Goal: Complete application form

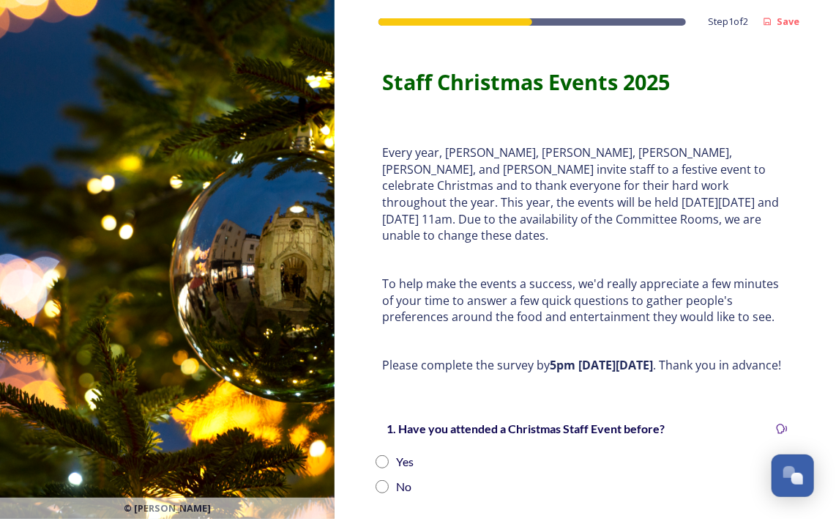
scroll to position [73, 0]
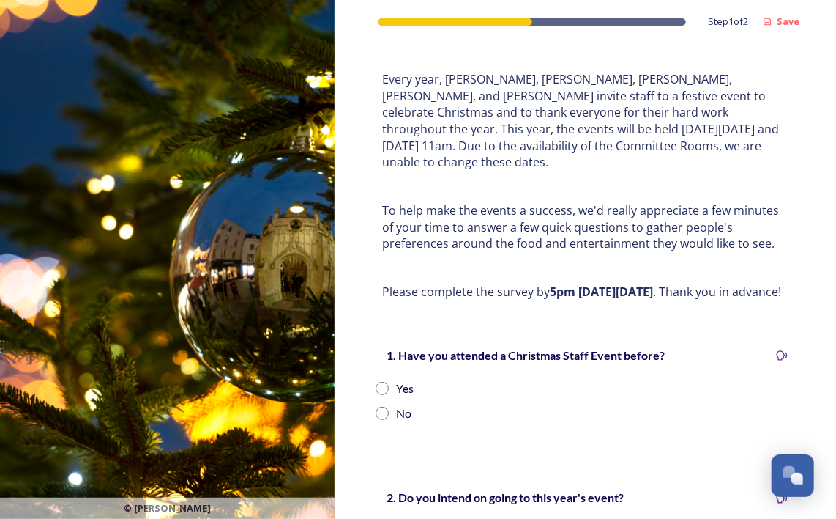
click at [382, 390] on input "radio" at bounding box center [382, 388] width 13 height 13
radio input "true"
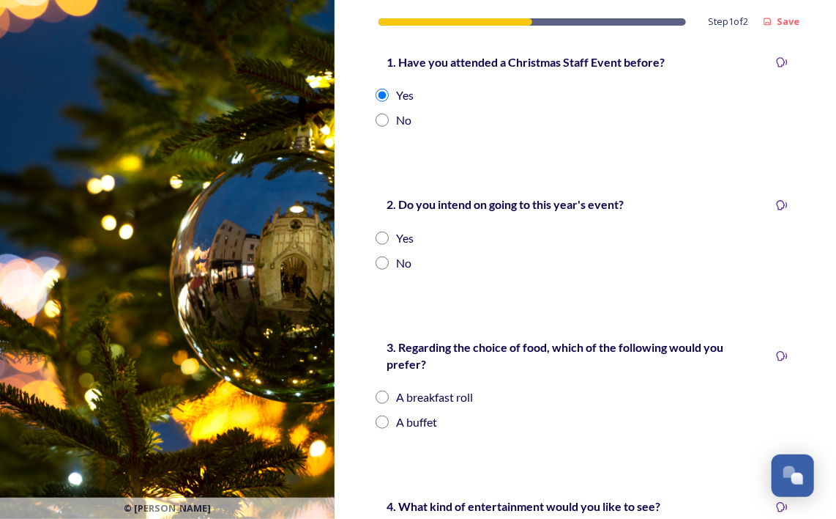
click at [383, 246] on div "Yes" at bounding box center [586, 238] width 420 height 18
radio input "true"
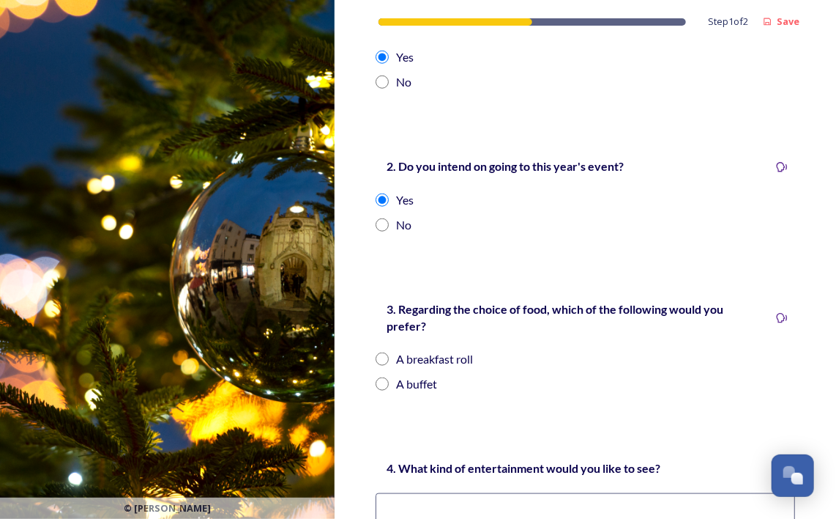
scroll to position [439, 0]
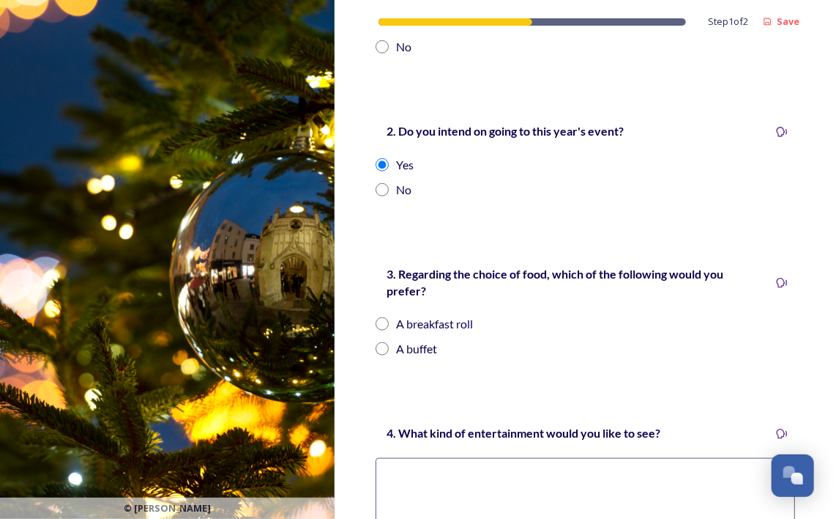
click at [382, 327] on input "radio" at bounding box center [382, 323] width 13 height 13
radio input "true"
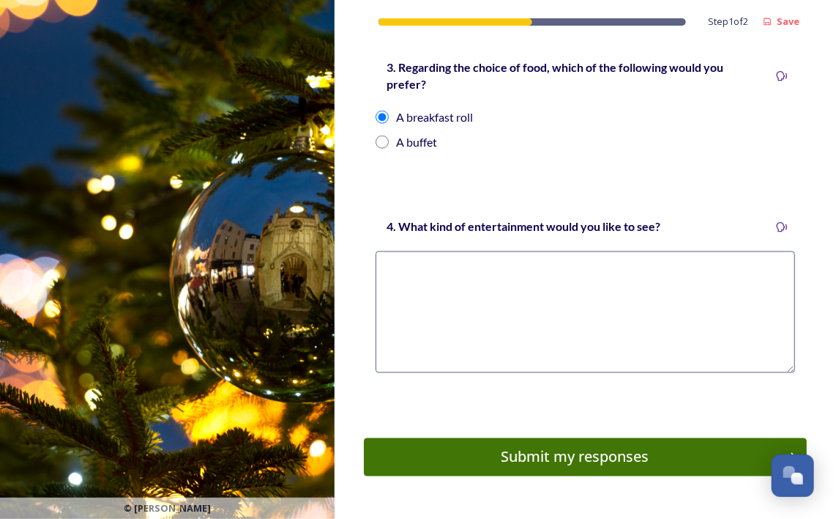
scroll to position [659, 0]
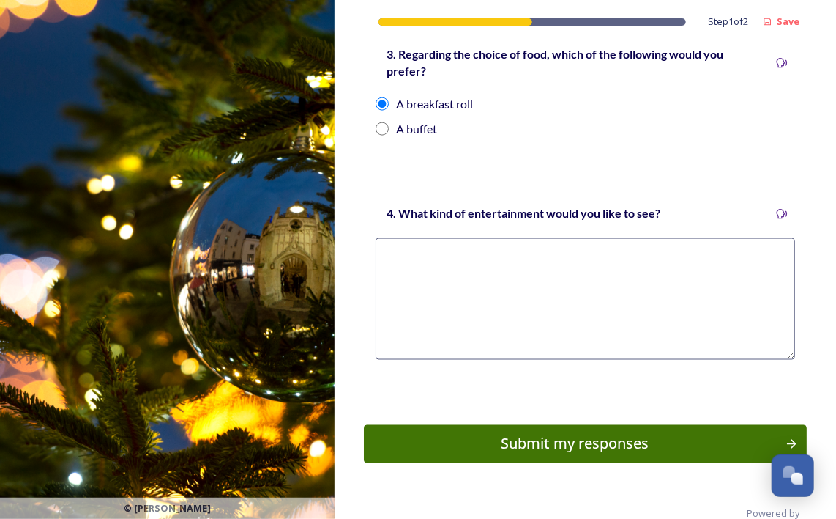
click at [526, 294] on textarea at bounding box center [586, 299] width 420 height 122
type textarea "Q"
type textarea "General knowledge quiz or bingo"
click at [521, 441] on div "Submit my responses" at bounding box center [575, 444] width 410 height 22
